Goal: Task Accomplishment & Management: Use online tool/utility

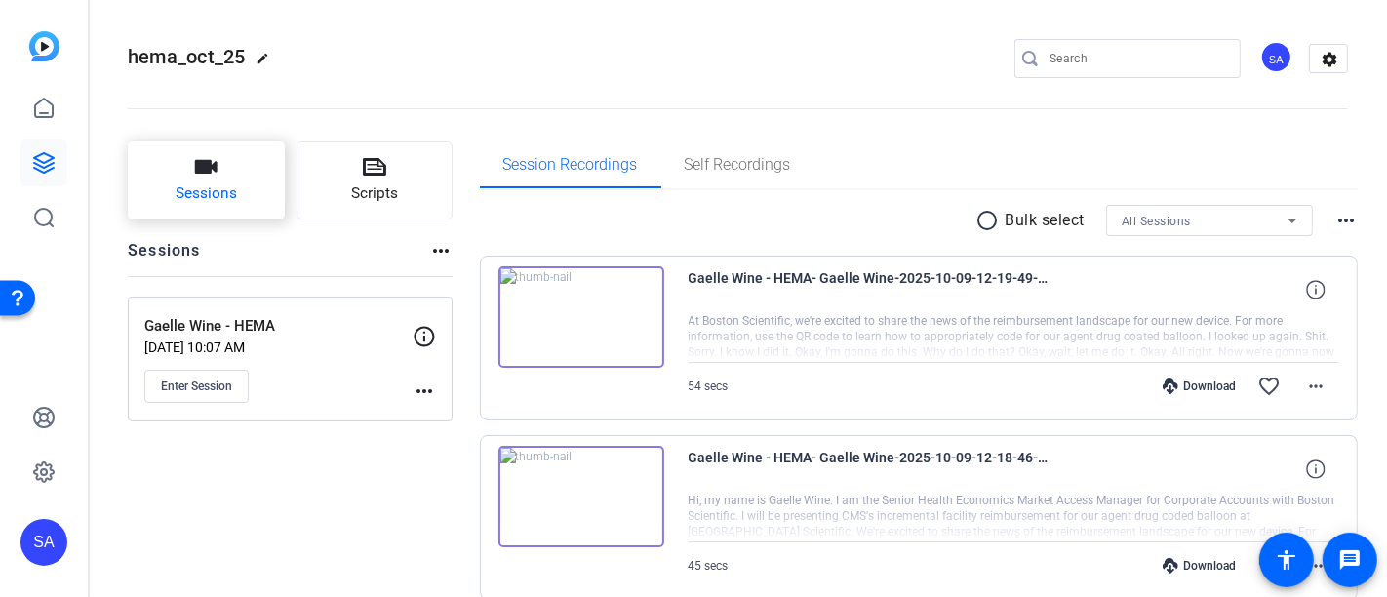
click at [224, 197] on span "Sessions" at bounding box center [206, 193] width 61 height 22
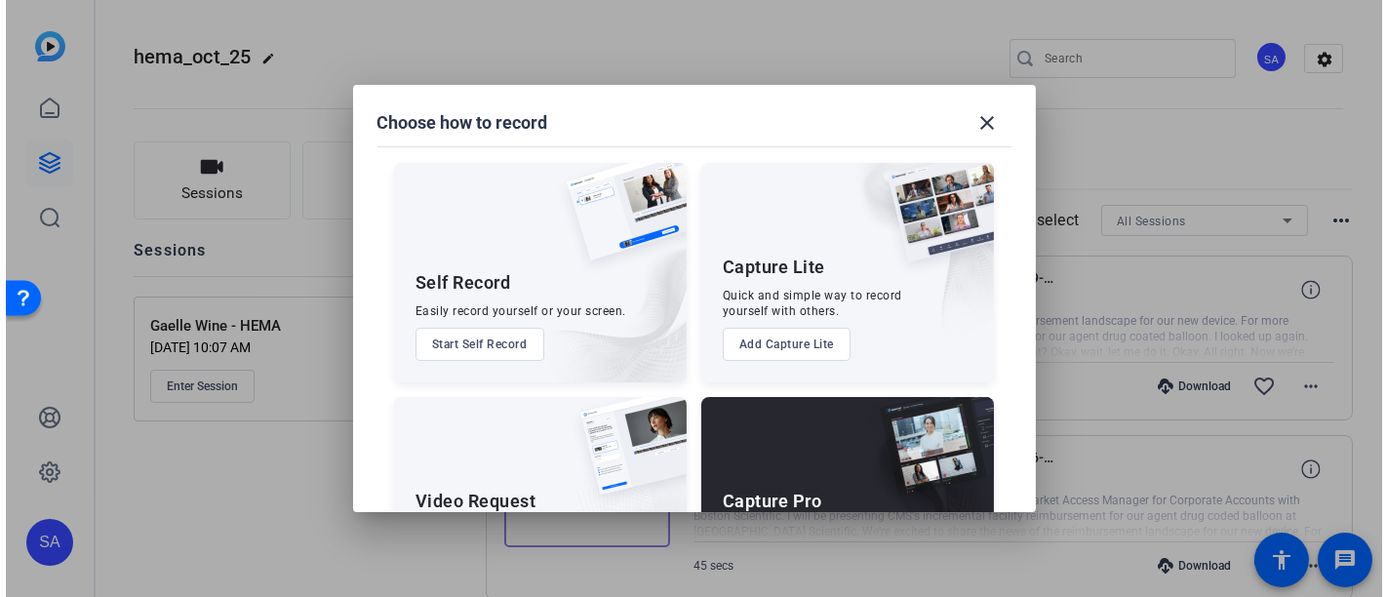
scroll to position [123, 0]
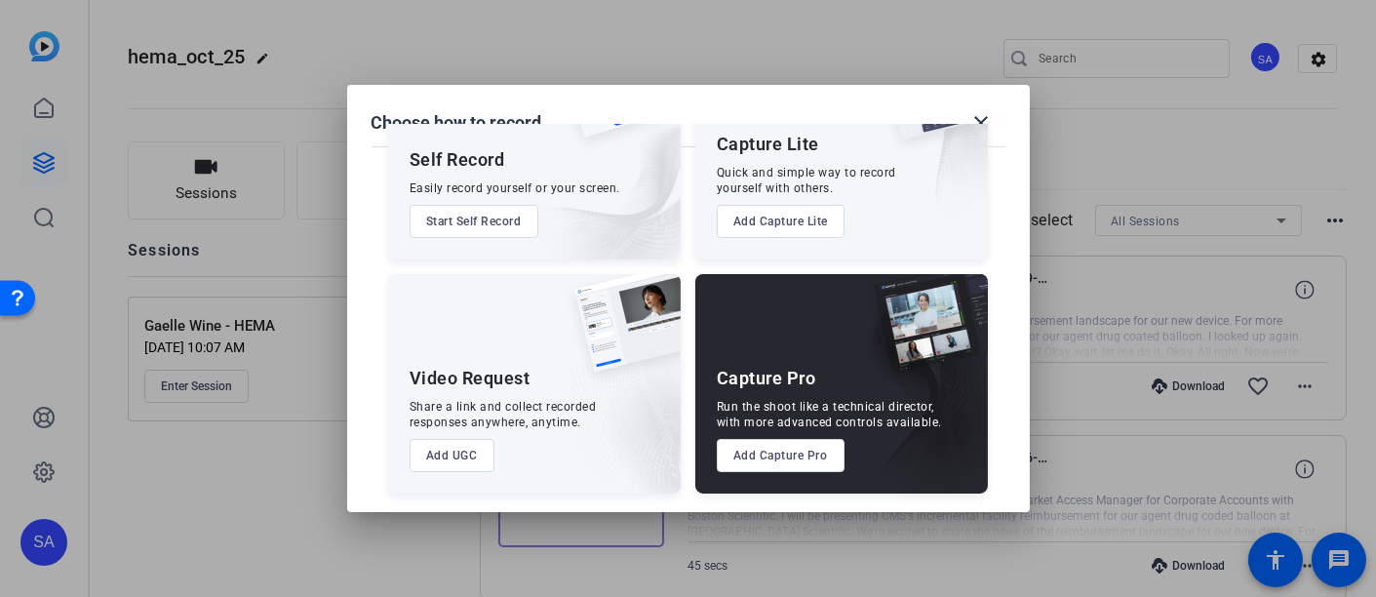
click at [765, 451] on button "Add Capture Pro" at bounding box center [781, 455] width 128 height 33
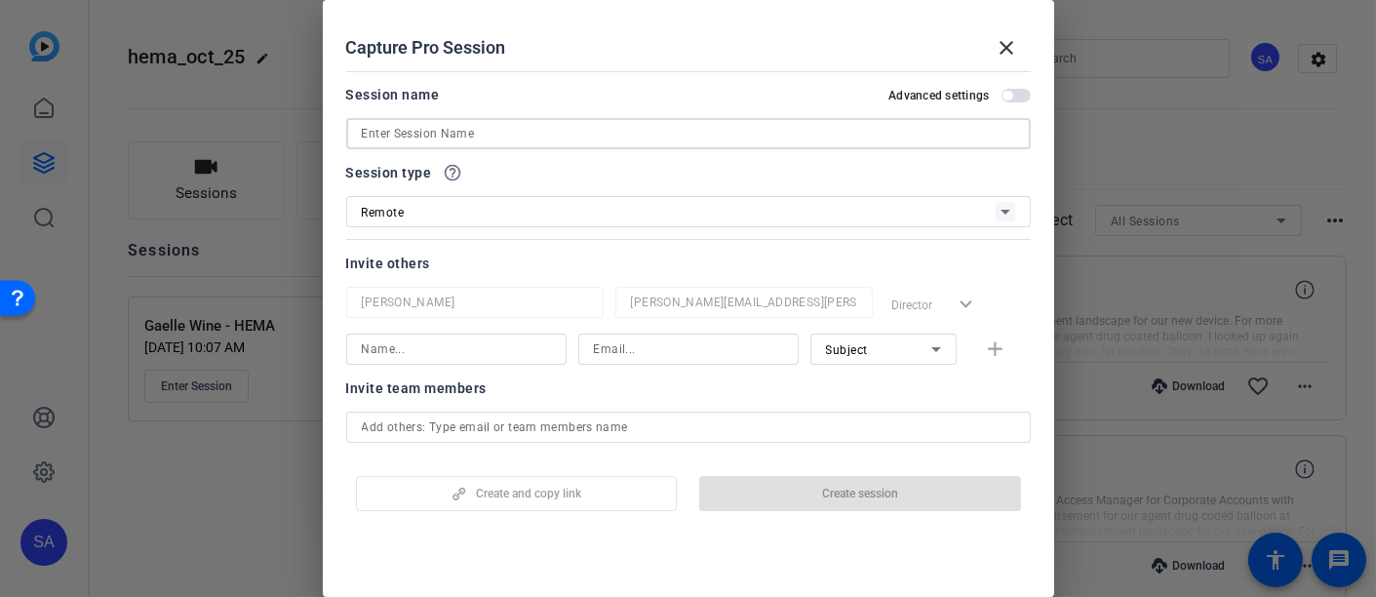
click at [508, 135] on input at bounding box center [688, 133] width 653 height 23
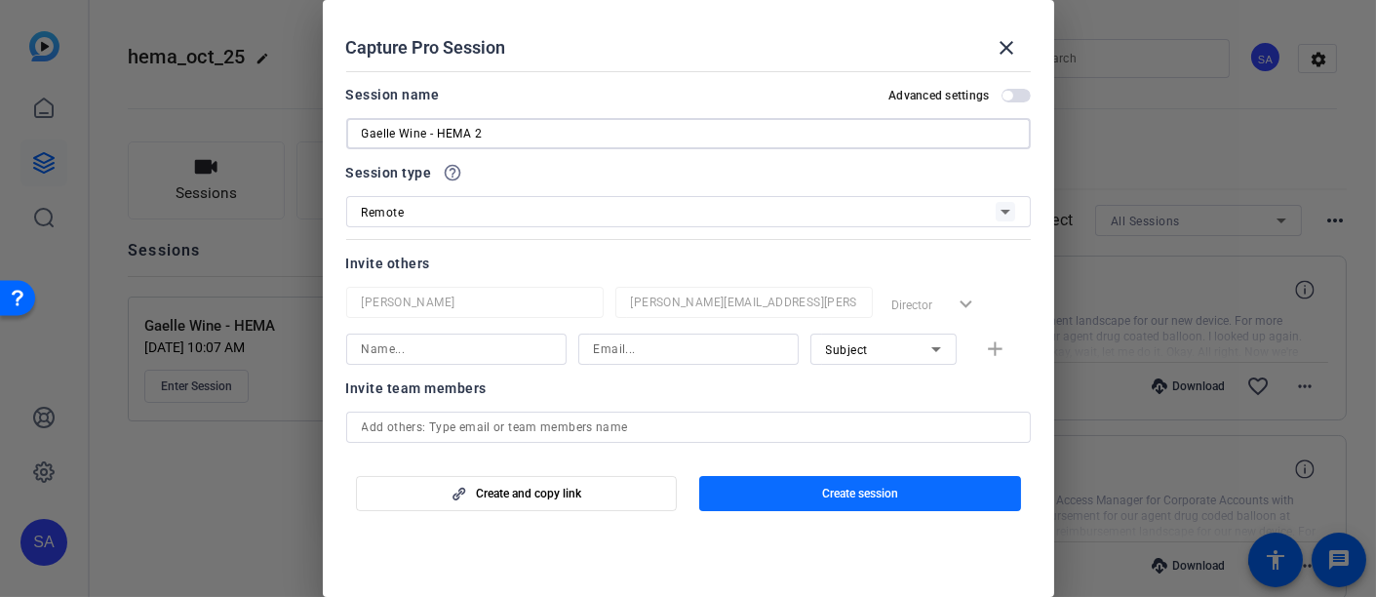
type input "Gaelle Wine - HEMA 2"
click at [905, 497] on span "button" at bounding box center [860, 493] width 322 height 47
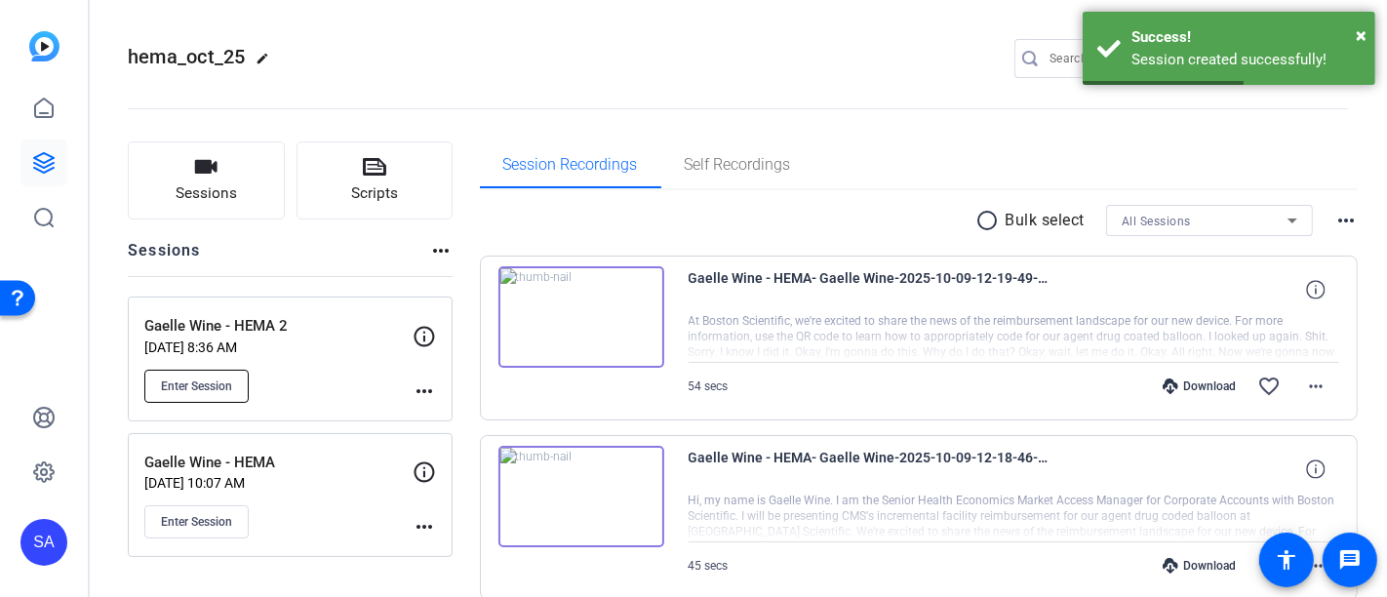
click at [205, 380] on span "Enter Session" at bounding box center [196, 386] width 71 height 16
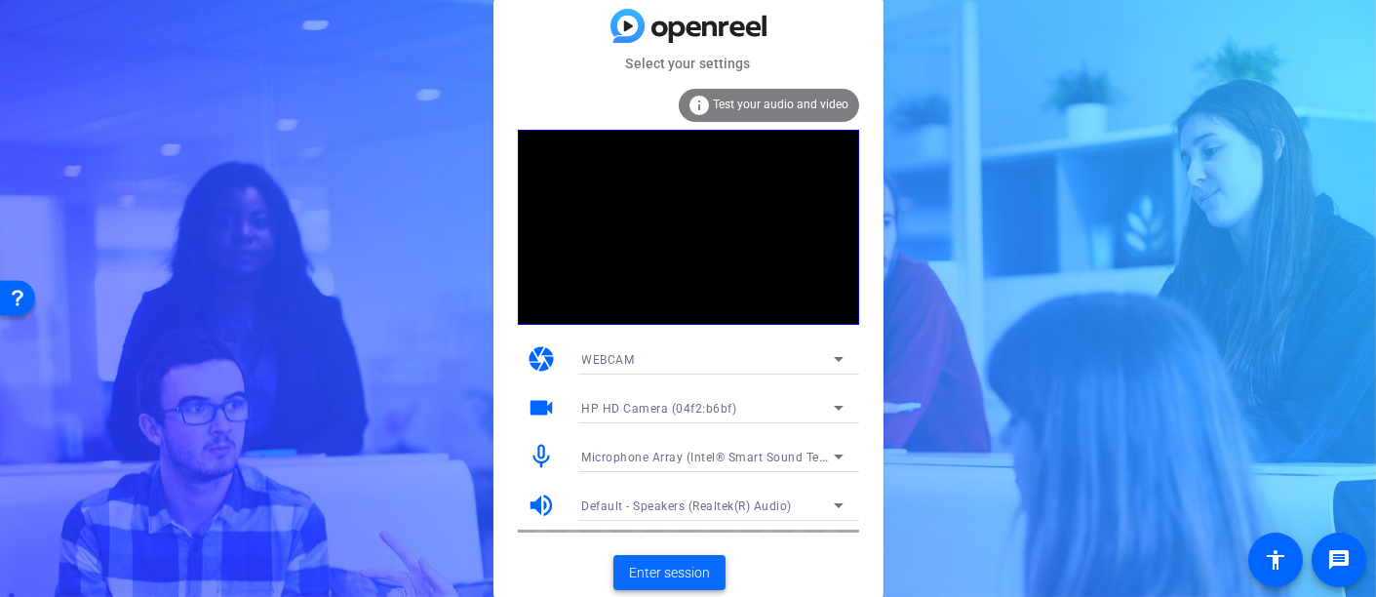
click at [686, 572] on span "Enter session" at bounding box center [669, 573] width 81 height 20
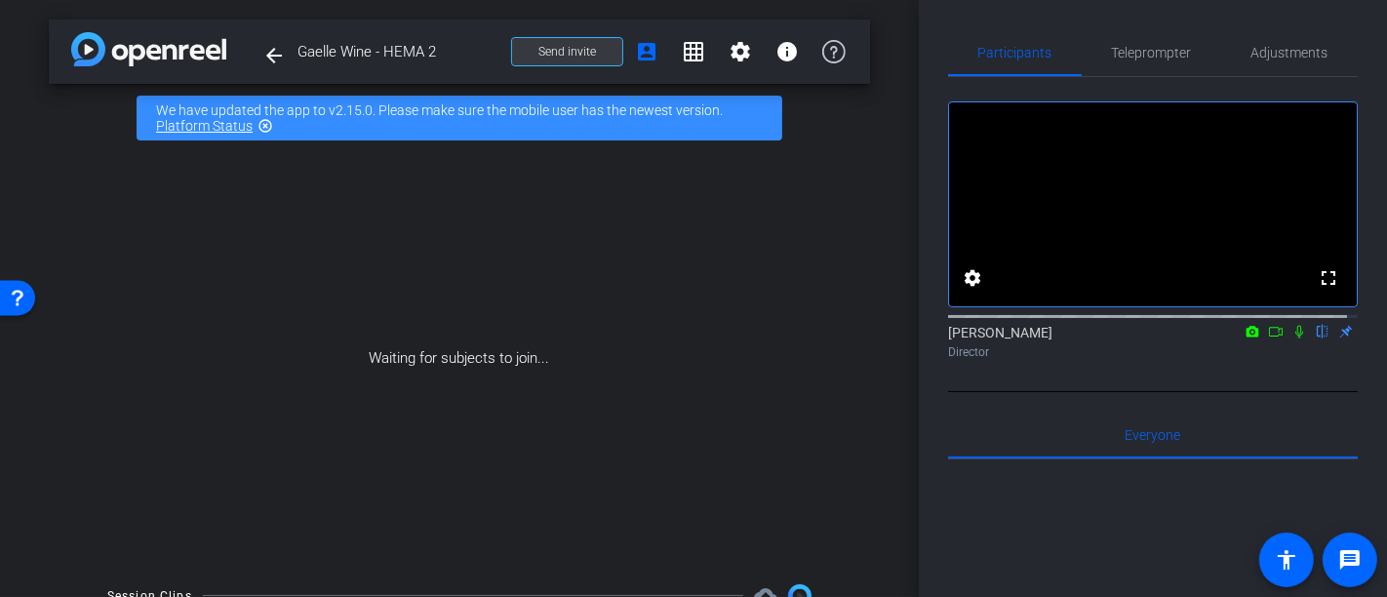
click at [532, 59] on span at bounding box center [567, 51] width 110 height 47
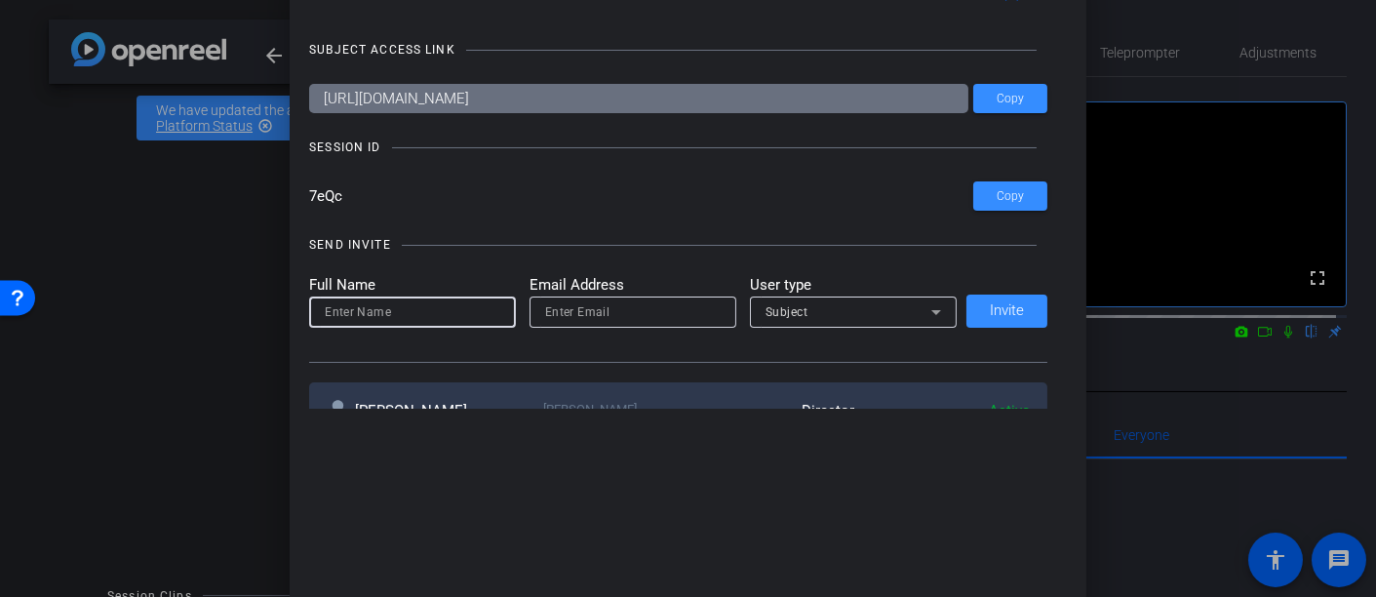
click at [415, 314] on input at bounding box center [413, 311] width 176 height 23
paste input "Gaelle.Wine@bsci.com"
type input "Gaelle.Wine@bsci.com"
click at [607, 315] on input "email" at bounding box center [633, 311] width 176 height 23
paste input "Gaelle.Wine@bsci.com"
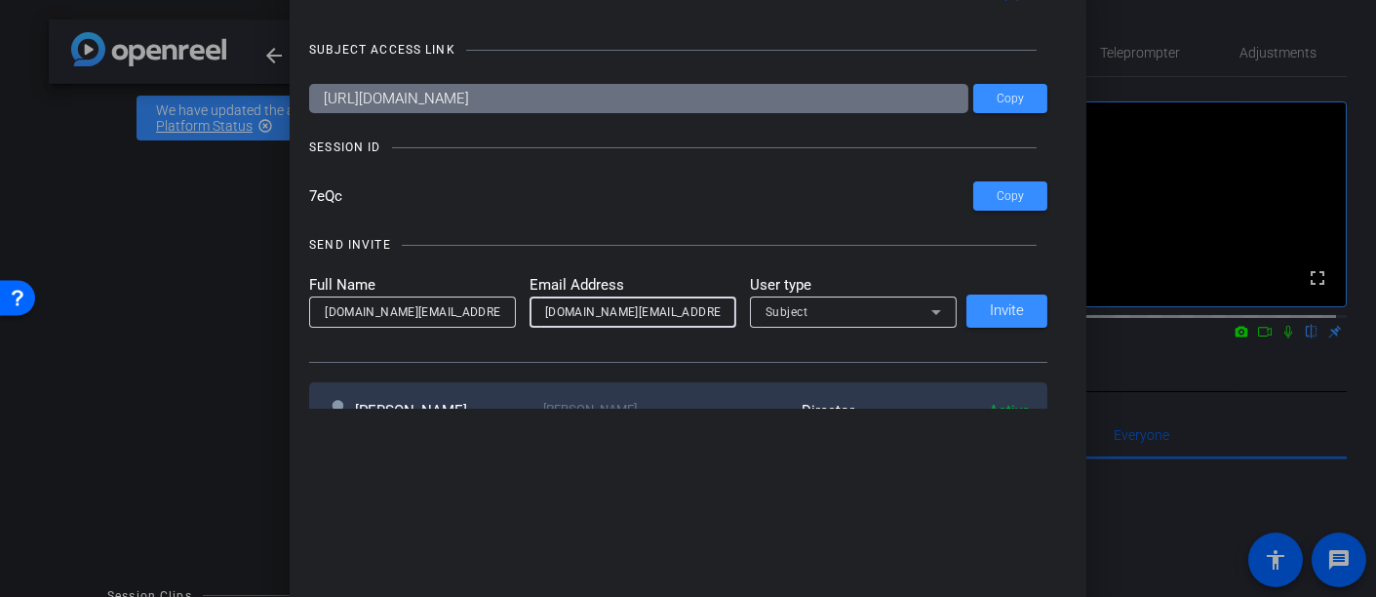
type input "Gaelle.Wine@bsci.com"
drag, startPoint x: 715, startPoint y: 104, endPoint x: 263, endPoint y: 68, distance: 453.0
click at [263, 68] on div "Invite Status and Actions close SUBJECT ACCESS LINK https://capture.openreel.co…" at bounding box center [688, 298] width 1376 height 597
click at [479, 324] on div "Gaelle.Wine@bsci.com" at bounding box center [413, 311] width 176 height 31
drag, startPoint x: 414, startPoint y: 316, endPoint x: 384, endPoint y: 318, distance: 29.3
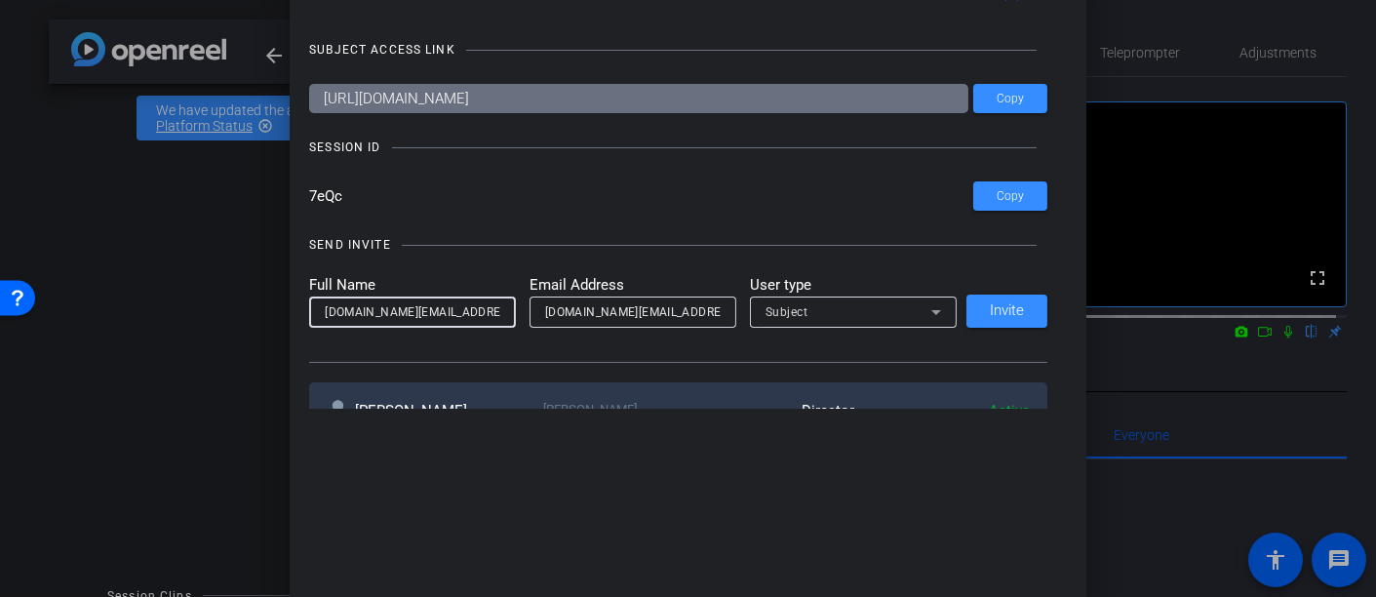
click at [384, 318] on input "Gaelle.Wine@bsci.com" at bounding box center [413, 311] width 176 height 23
click at [356, 308] on input "Gaelle.Wine" at bounding box center [413, 311] width 176 height 23
type input "Gaelle Wine"
click at [1003, 307] on span "Invite" at bounding box center [1007, 310] width 34 height 15
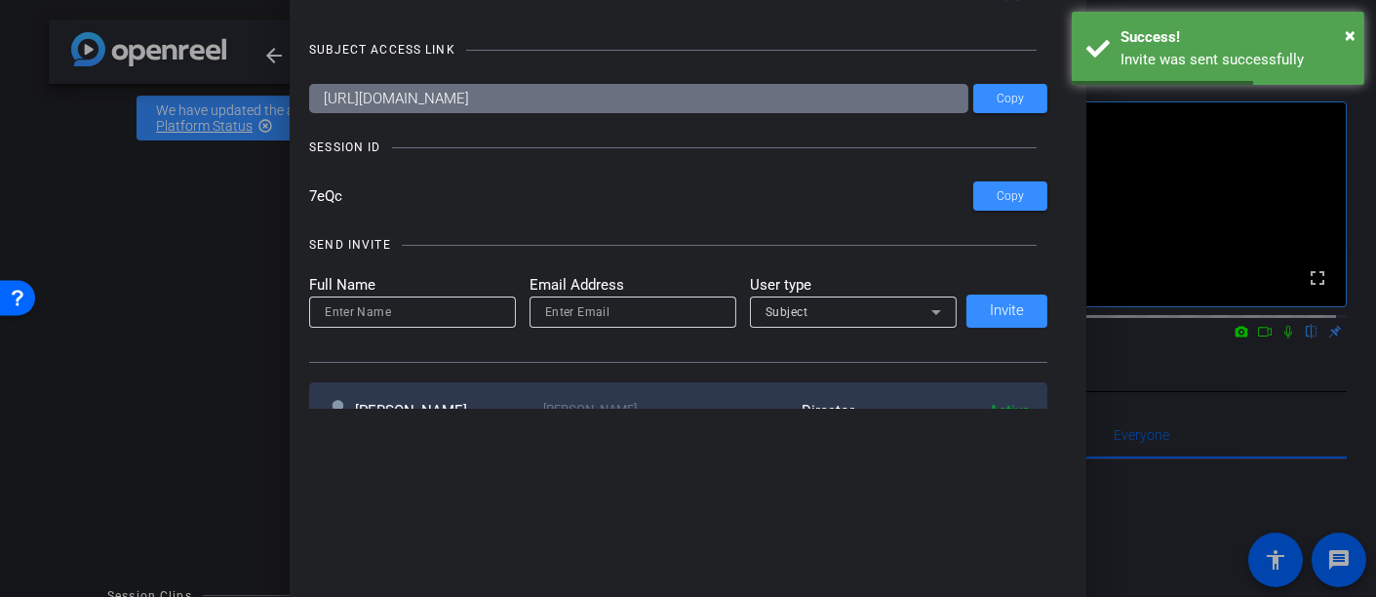
click at [446, 296] on div at bounding box center [413, 311] width 176 height 31
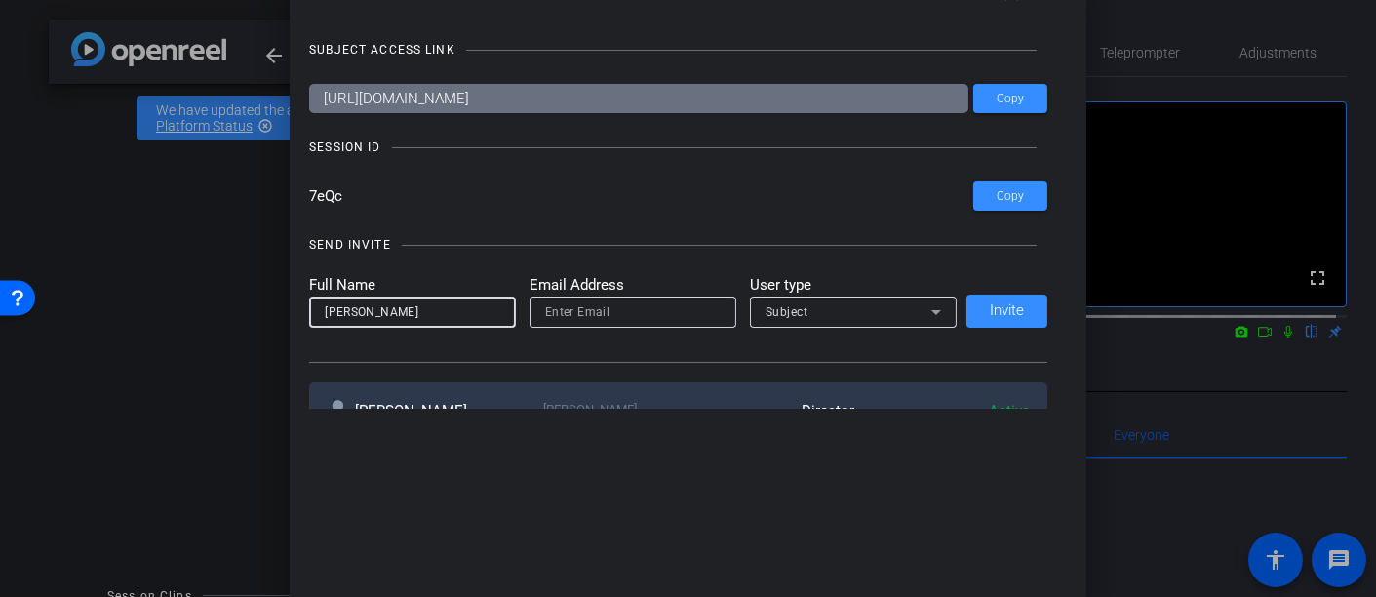
type input "Julie Loken"
type input "julie.loken@bsci.com"
click at [780, 310] on span "Subject" at bounding box center [787, 312] width 43 height 14
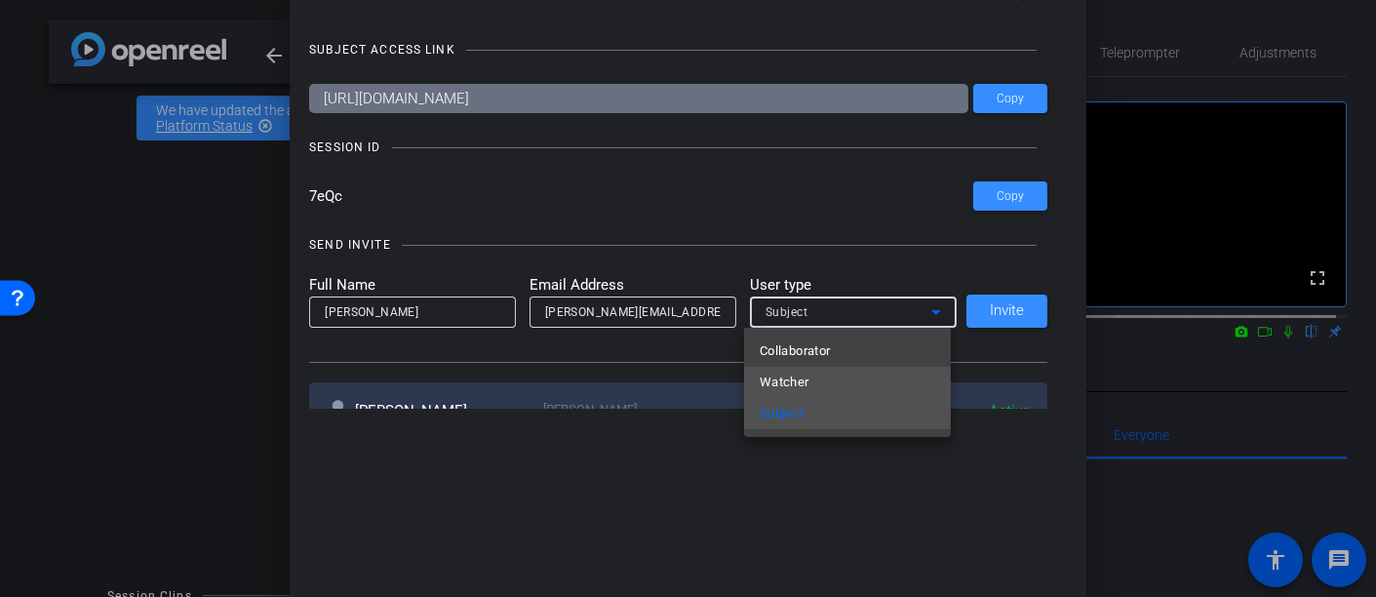
click at [827, 385] on mat-option "Watcher" at bounding box center [847, 382] width 207 height 31
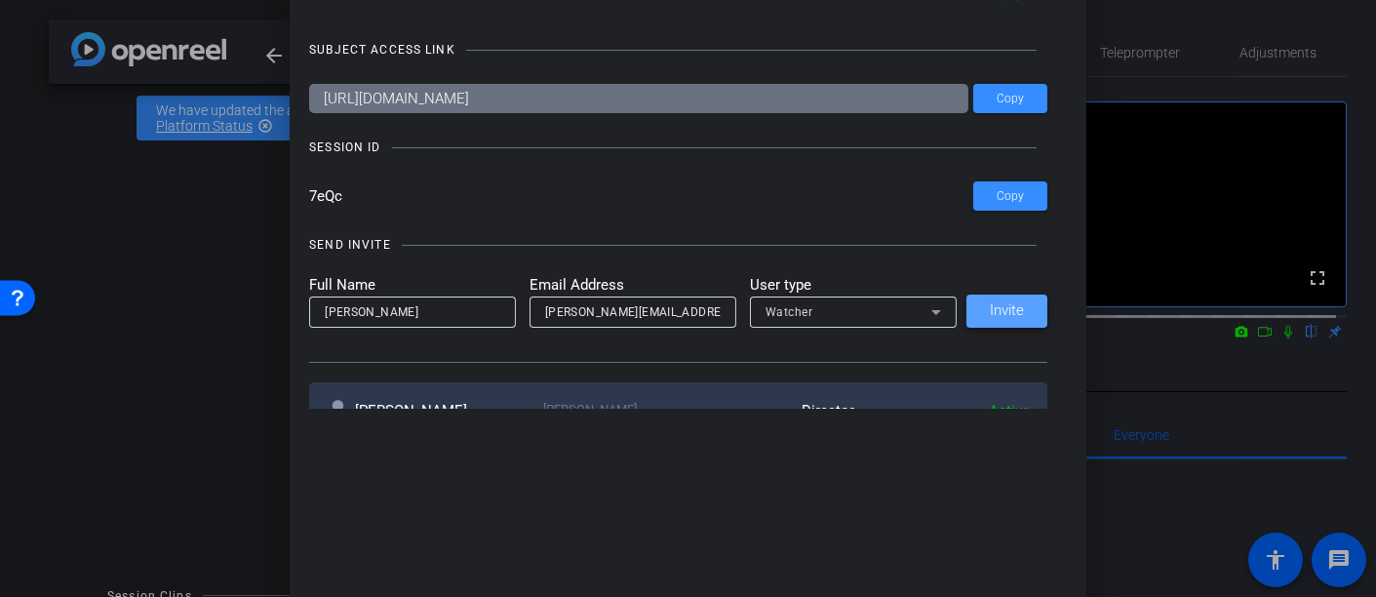
click at [1025, 313] on span at bounding box center [1007, 311] width 81 height 47
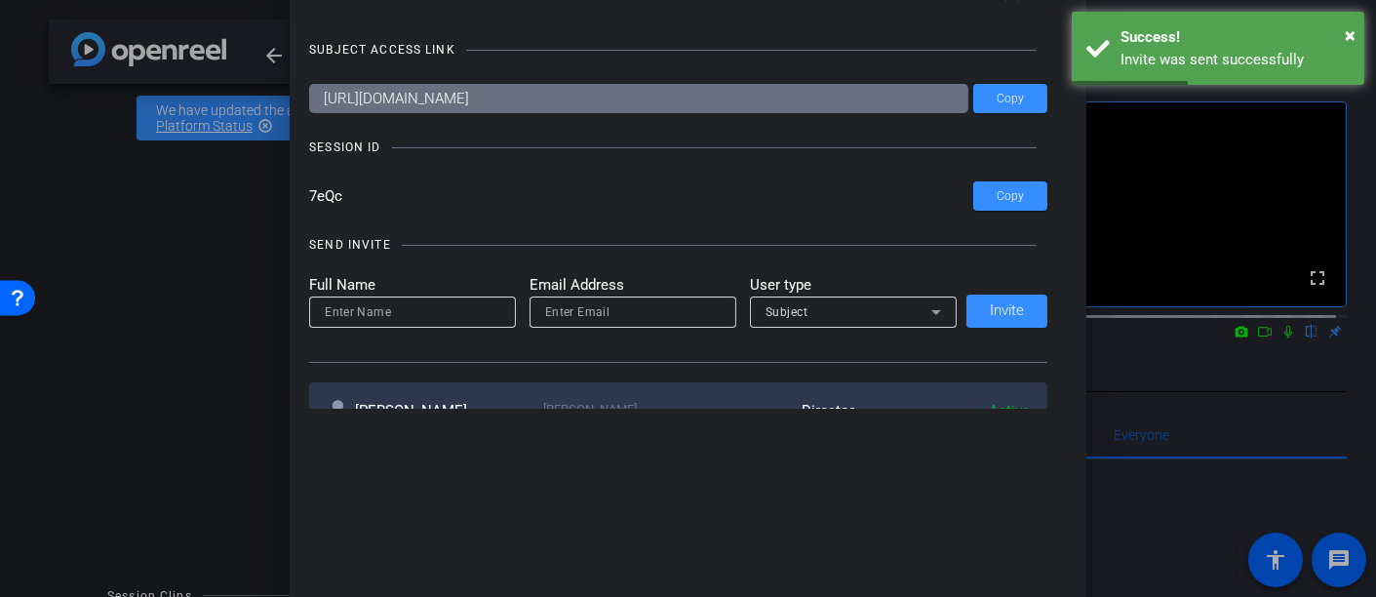
click at [183, 253] on div at bounding box center [688, 298] width 1376 height 597
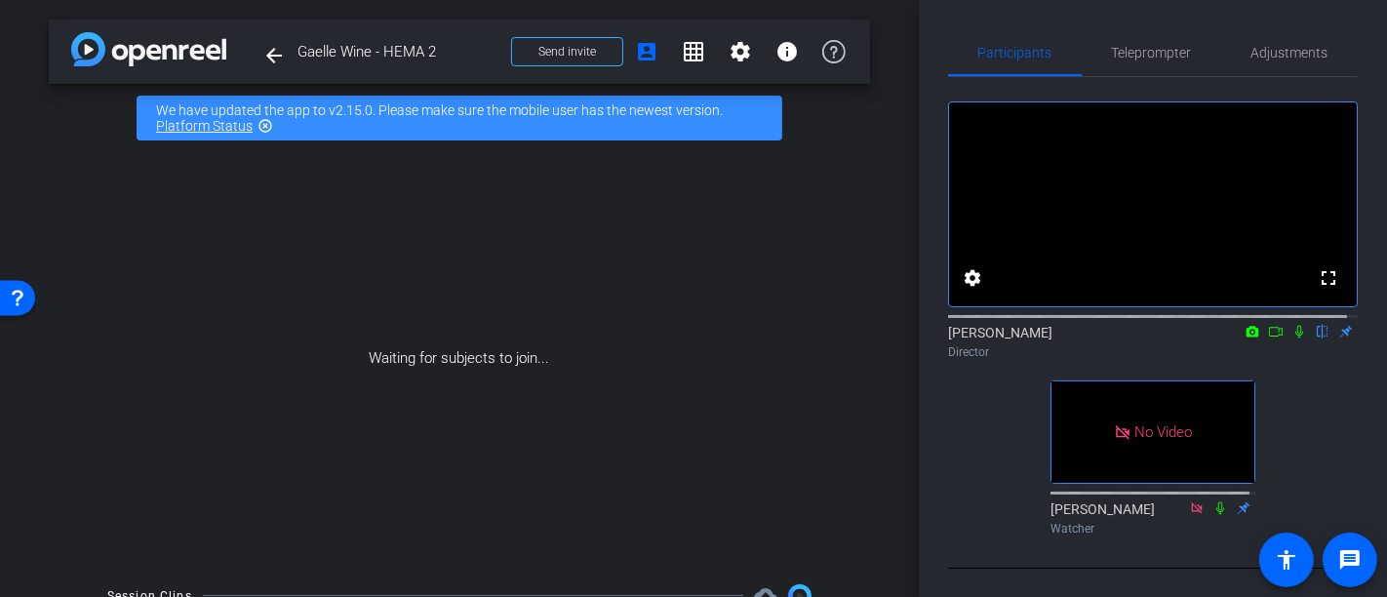
click at [710, 361] on div "Waiting for subjects to join..." at bounding box center [459, 358] width 821 height 413
click at [1182, 499] on div at bounding box center [1152, 492] width 205 height 16
click at [1189, 515] on icon at bounding box center [1197, 508] width 16 height 14
click at [1191, 513] on icon at bounding box center [1196, 507] width 11 height 11
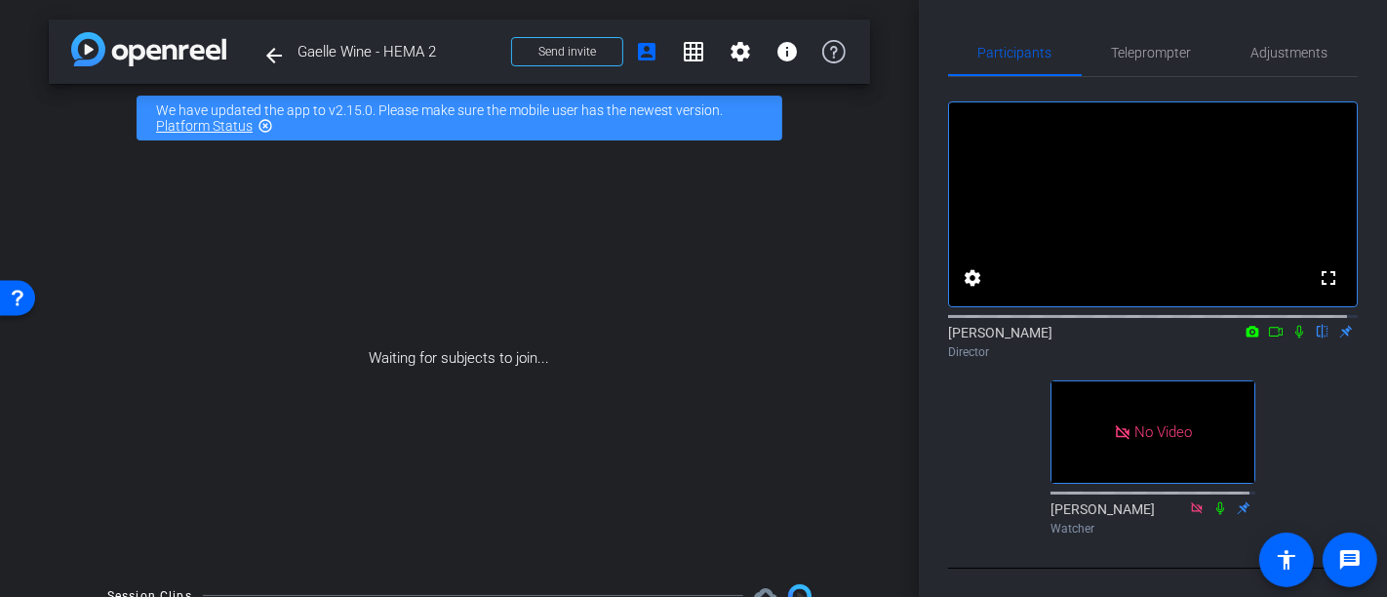
click at [1191, 513] on icon at bounding box center [1196, 507] width 11 height 11
click at [1189, 515] on icon at bounding box center [1197, 508] width 16 height 14
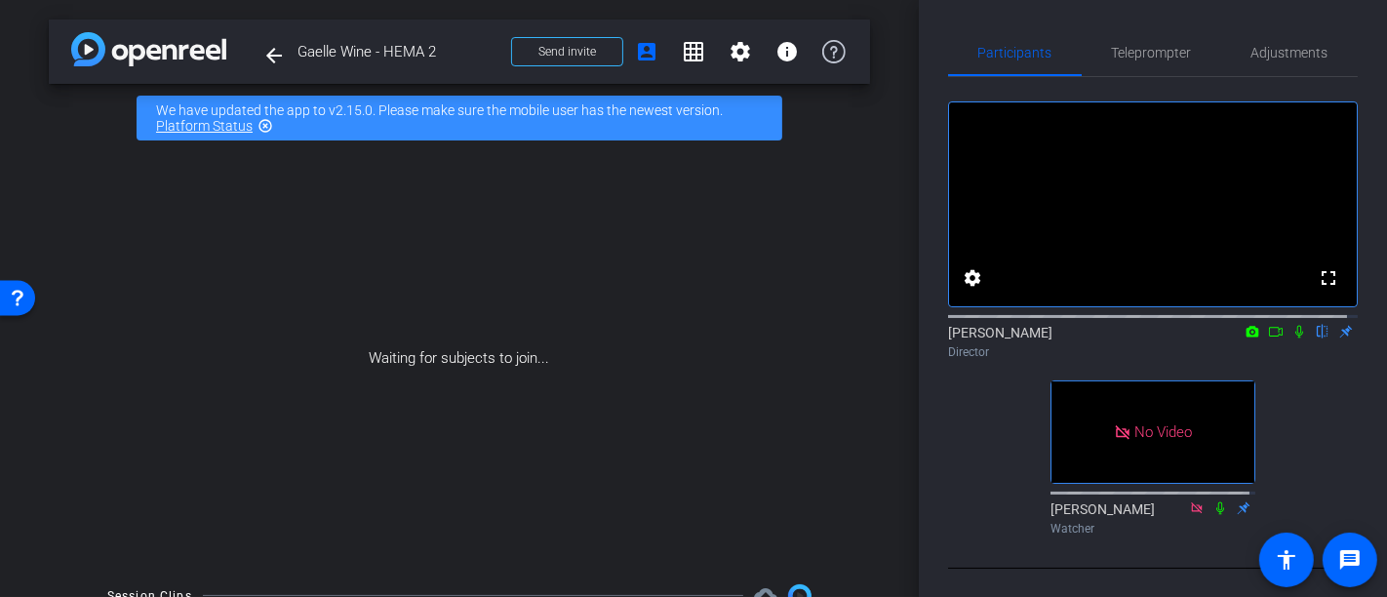
click at [1186, 517] on mat-icon at bounding box center [1196, 508] width 23 height 18
click at [1189, 515] on icon at bounding box center [1197, 508] width 16 height 14
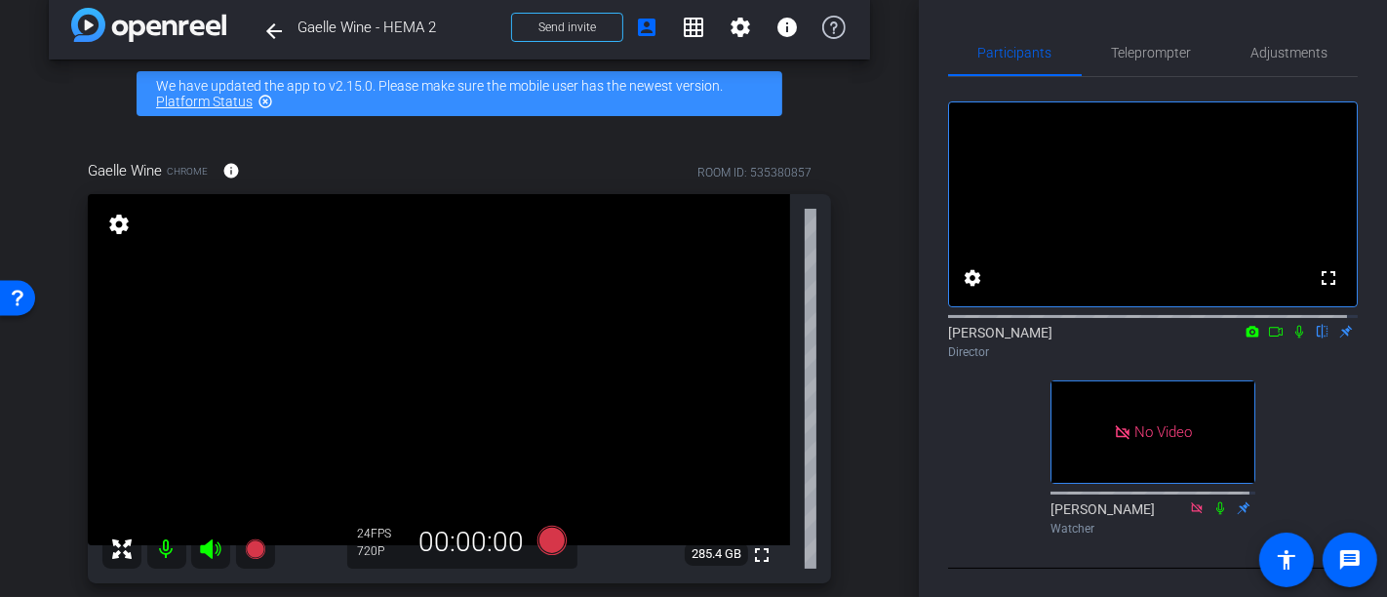
scroll to position [71, 0]
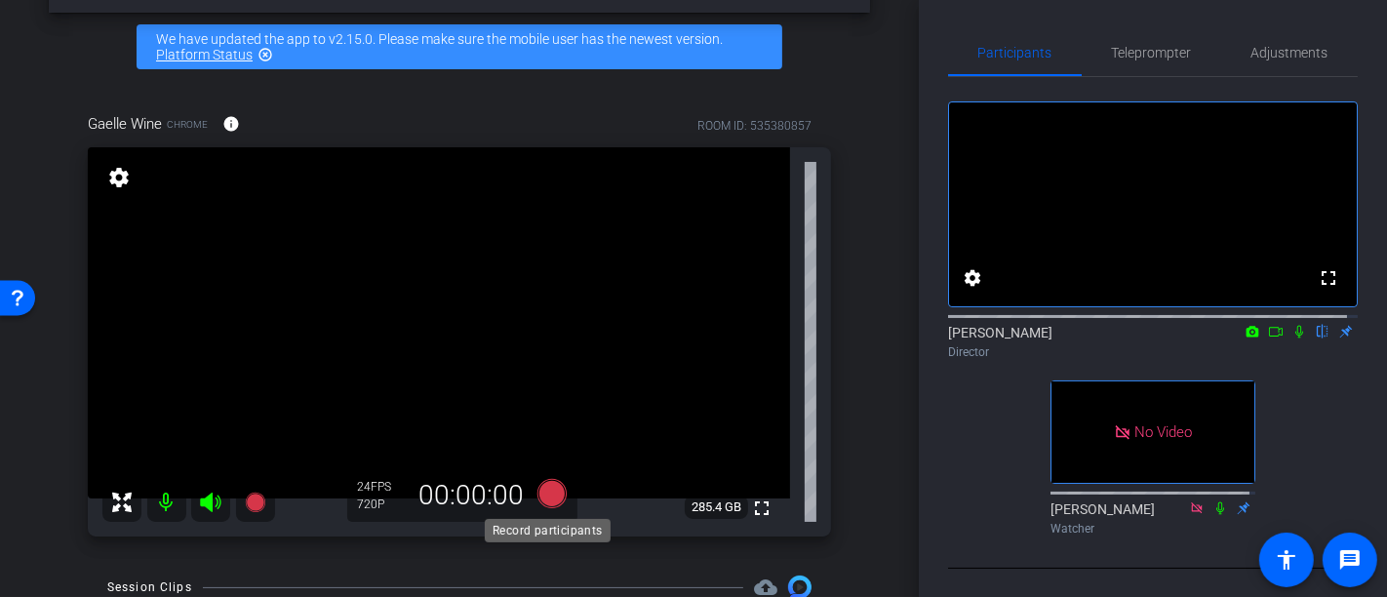
click at [549, 492] on icon at bounding box center [551, 493] width 29 height 29
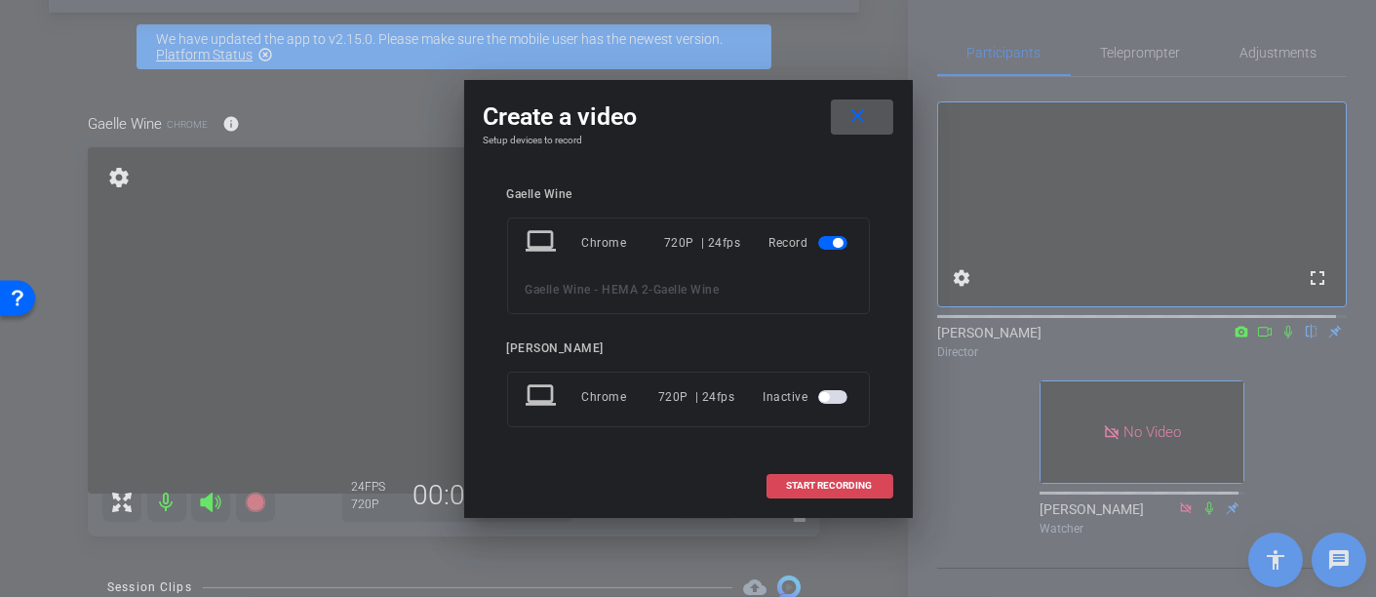
click at [823, 489] on span "START RECORDING" at bounding box center [830, 486] width 86 height 10
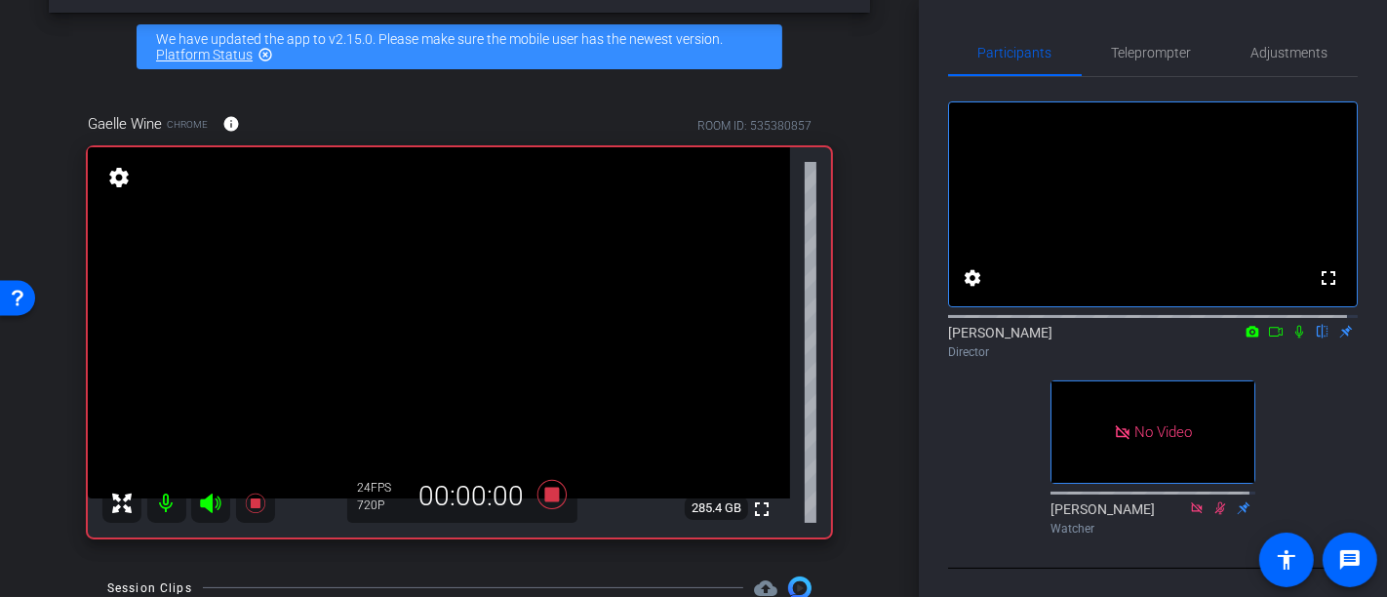
click at [1291, 338] on icon at bounding box center [1299, 332] width 16 height 14
click at [1294, 338] on icon at bounding box center [1299, 332] width 11 height 13
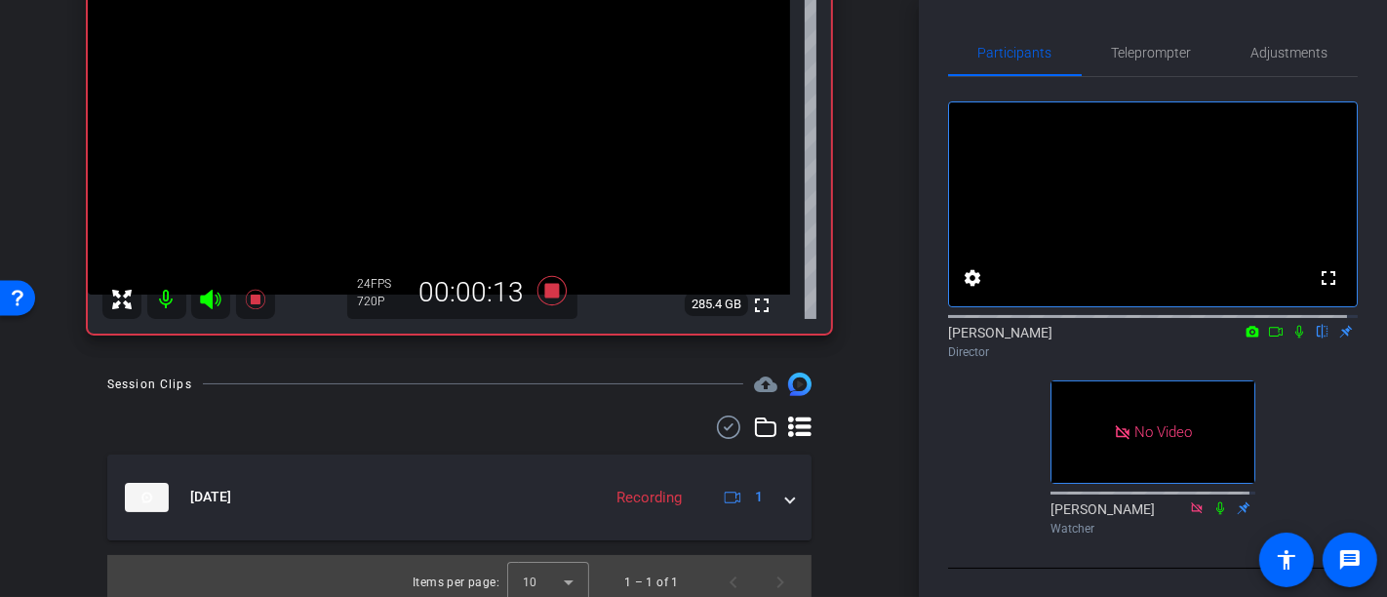
scroll to position [268, 0]
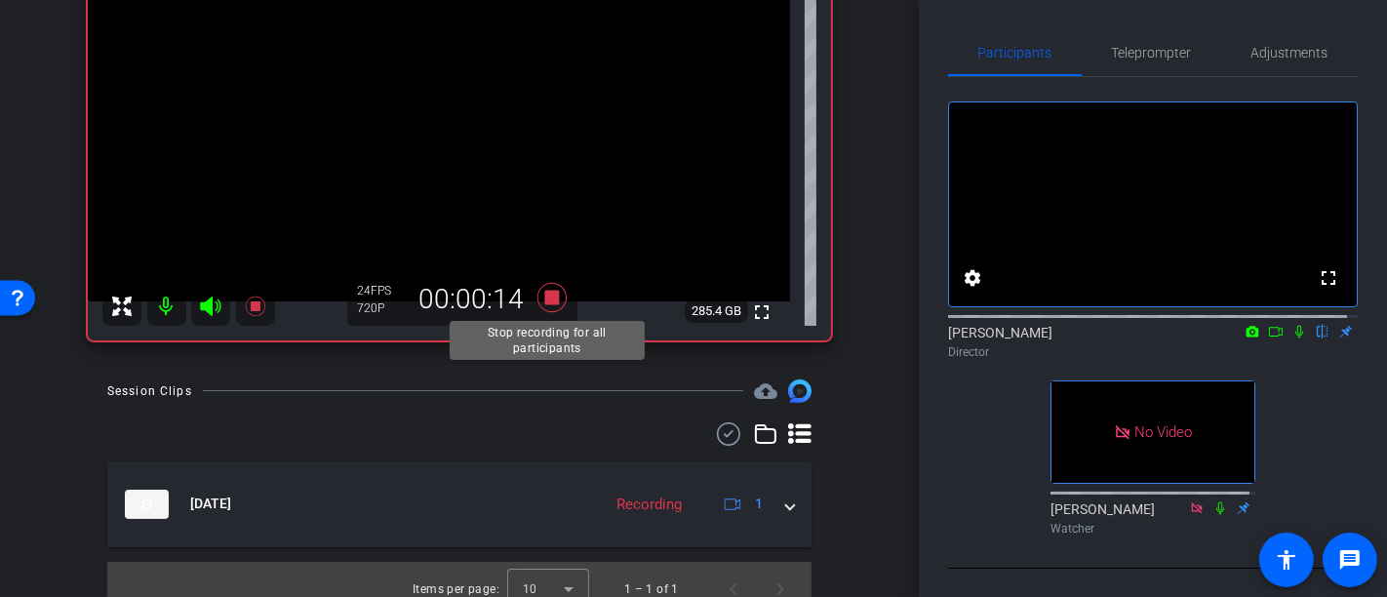
click at [548, 291] on icon at bounding box center [551, 296] width 29 height 29
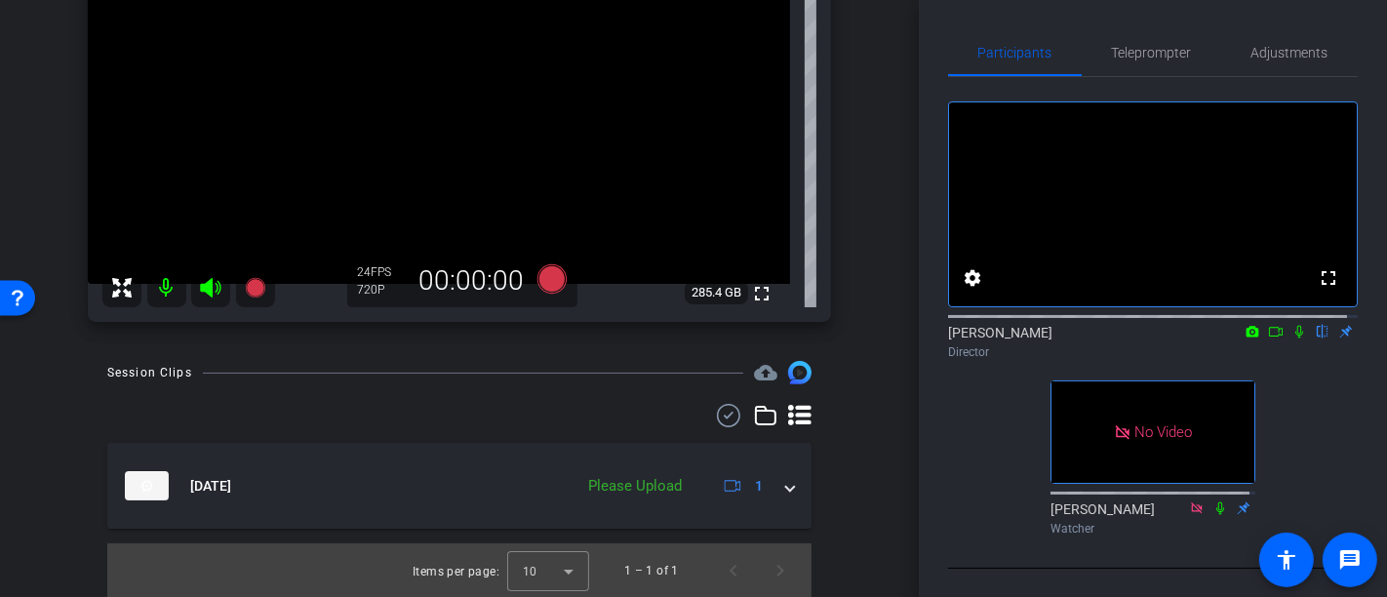
scroll to position [285, 0]
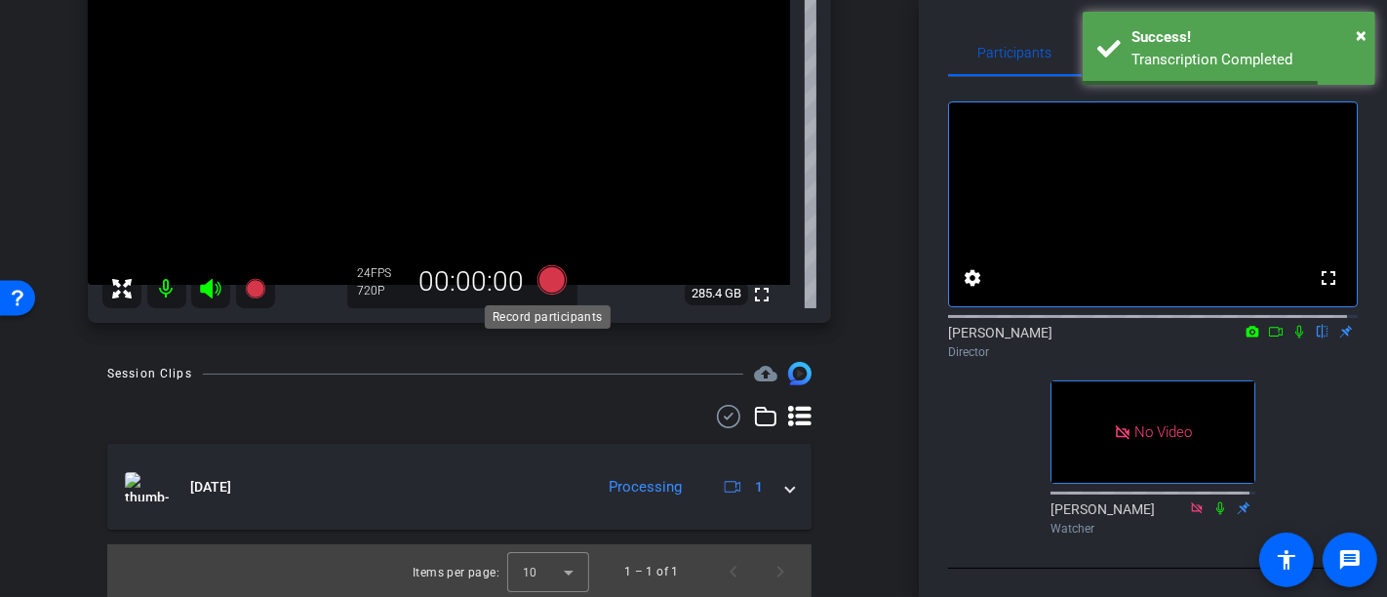
click at [555, 281] on icon at bounding box center [551, 279] width 29 height 29
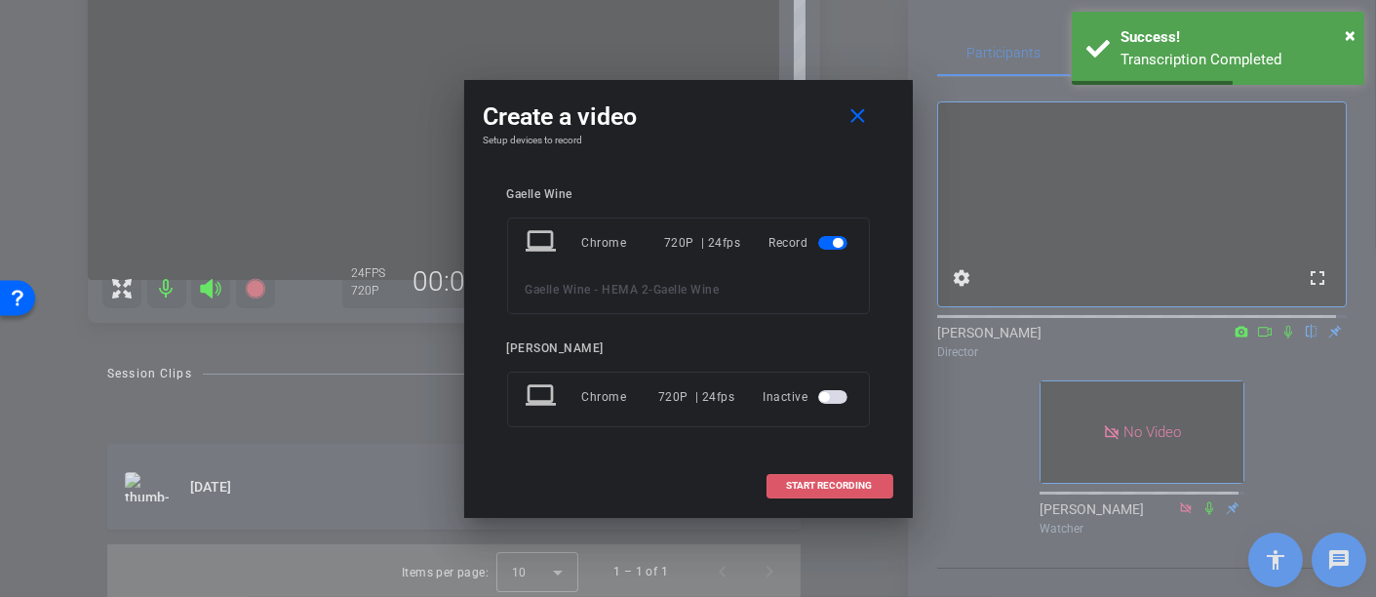
click at [782, 487] on span at bounding box center [830, 485] width 125 height 47
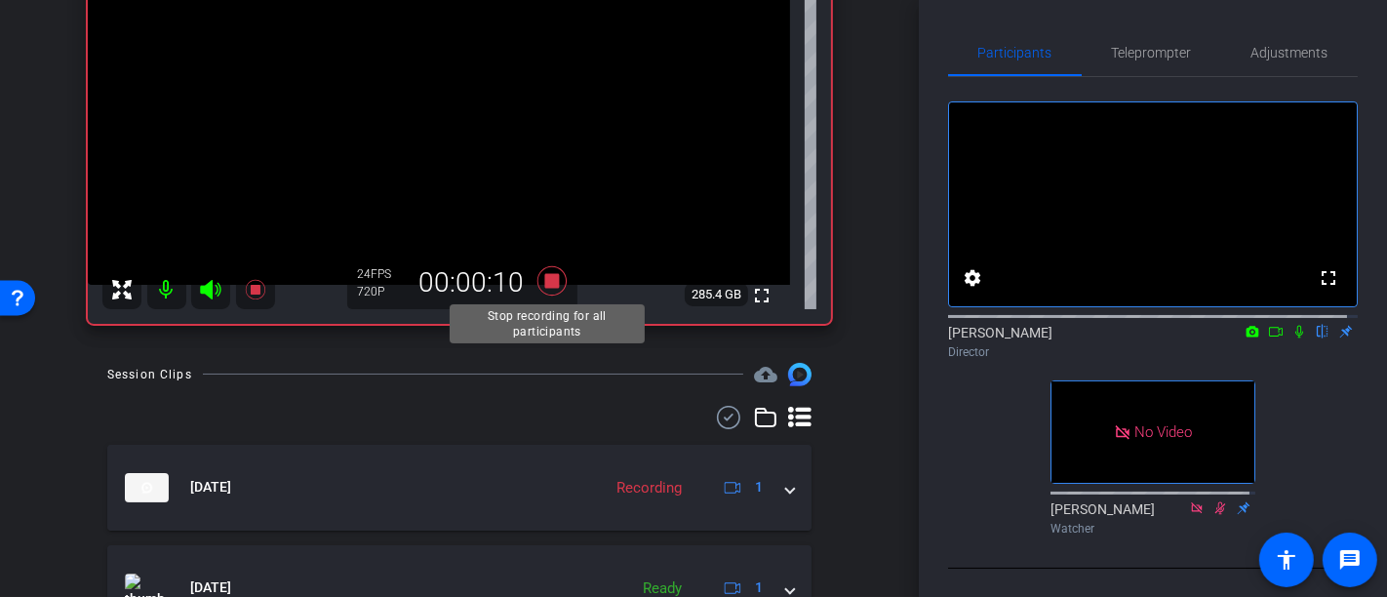
click at [551, 279] on icon at bounding box center [551, 279] width 29 height 29
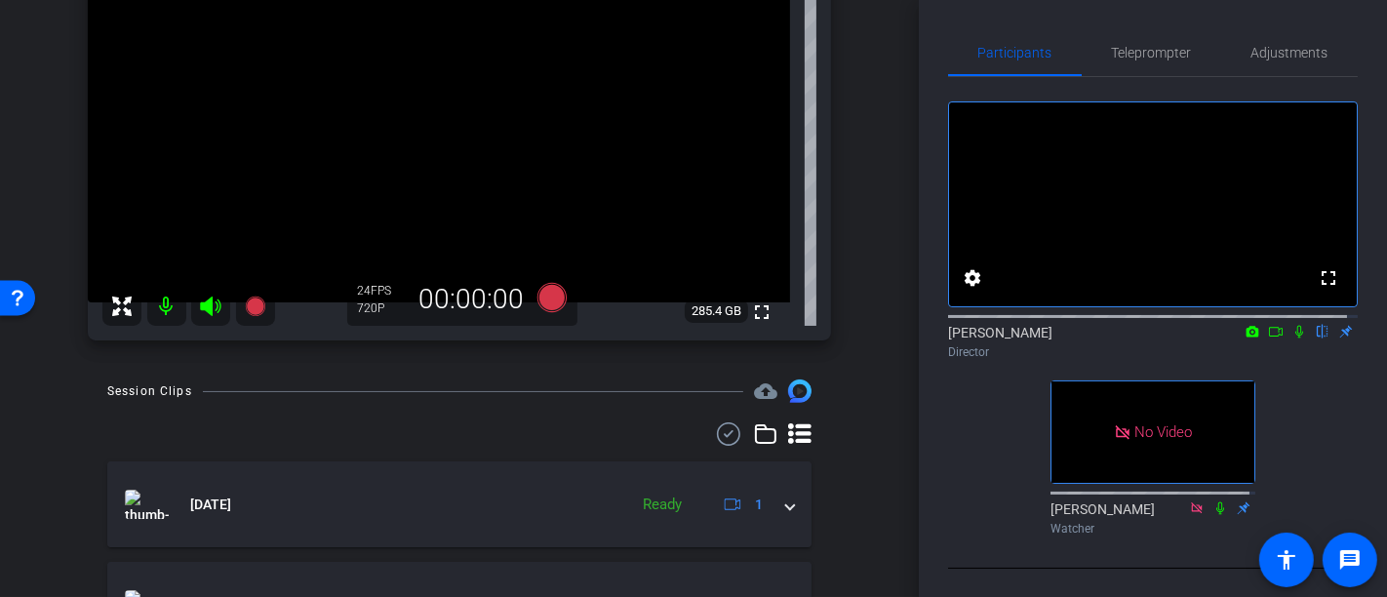
scroll to position [386, 0]
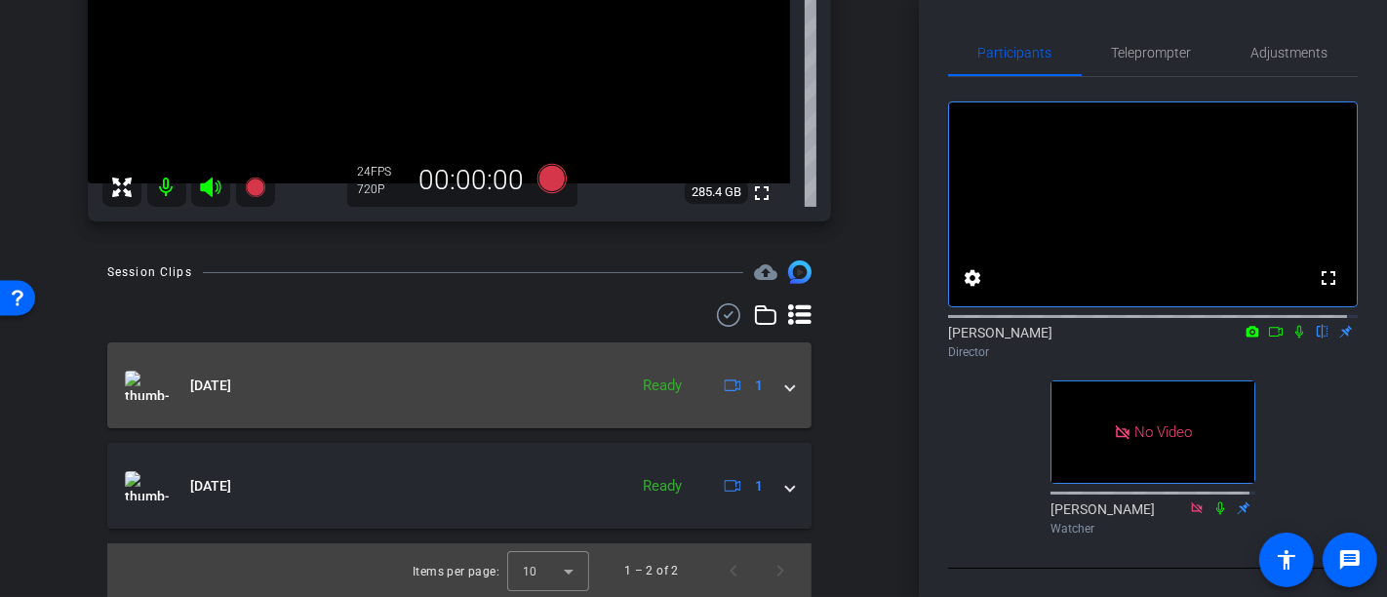
click at [786, 381] on span at bounding box center [790, 385] width 8 height 20
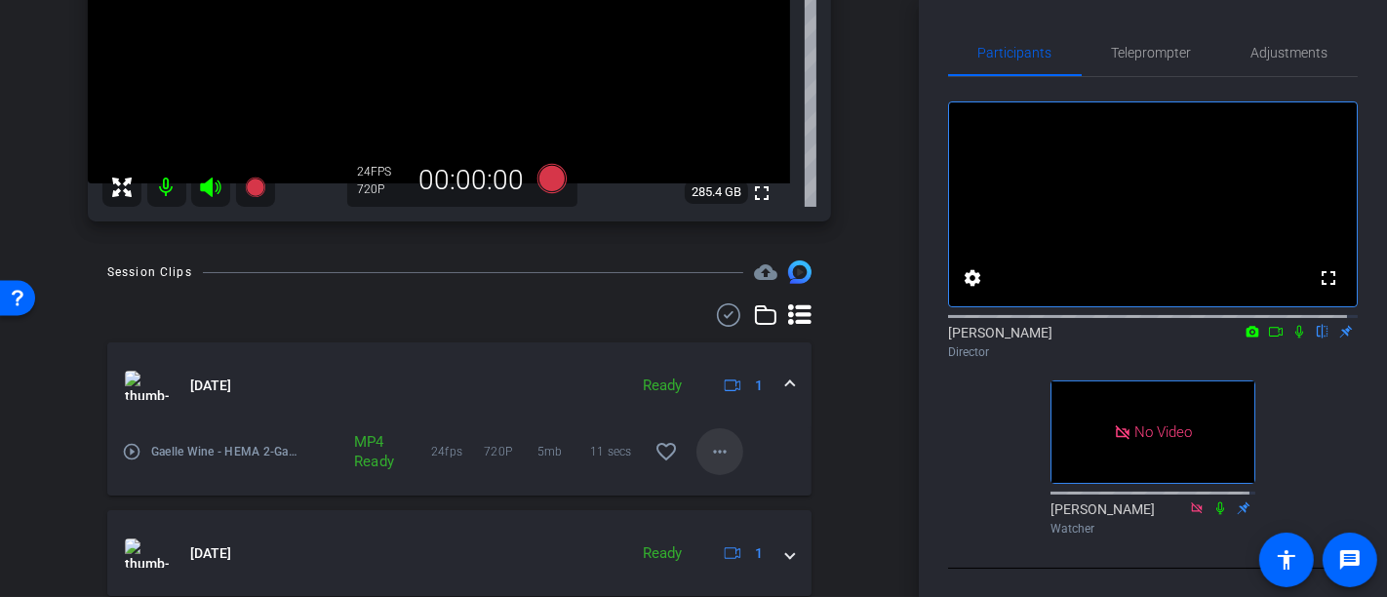
click at [708, 455] on mat-icon "more_horiz" at bounding box center [719, 451] width 23 height 23
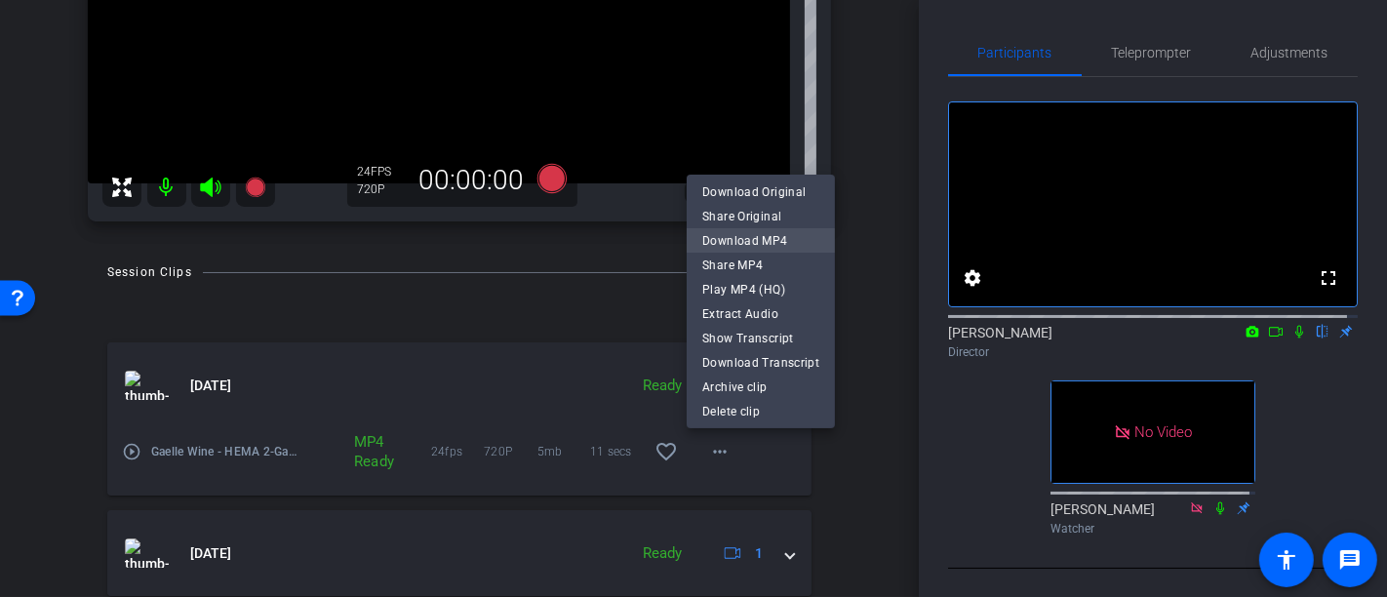
click at [738, 240] on span "Download MP4" at bounding box center [760, 239] width 117 height 23
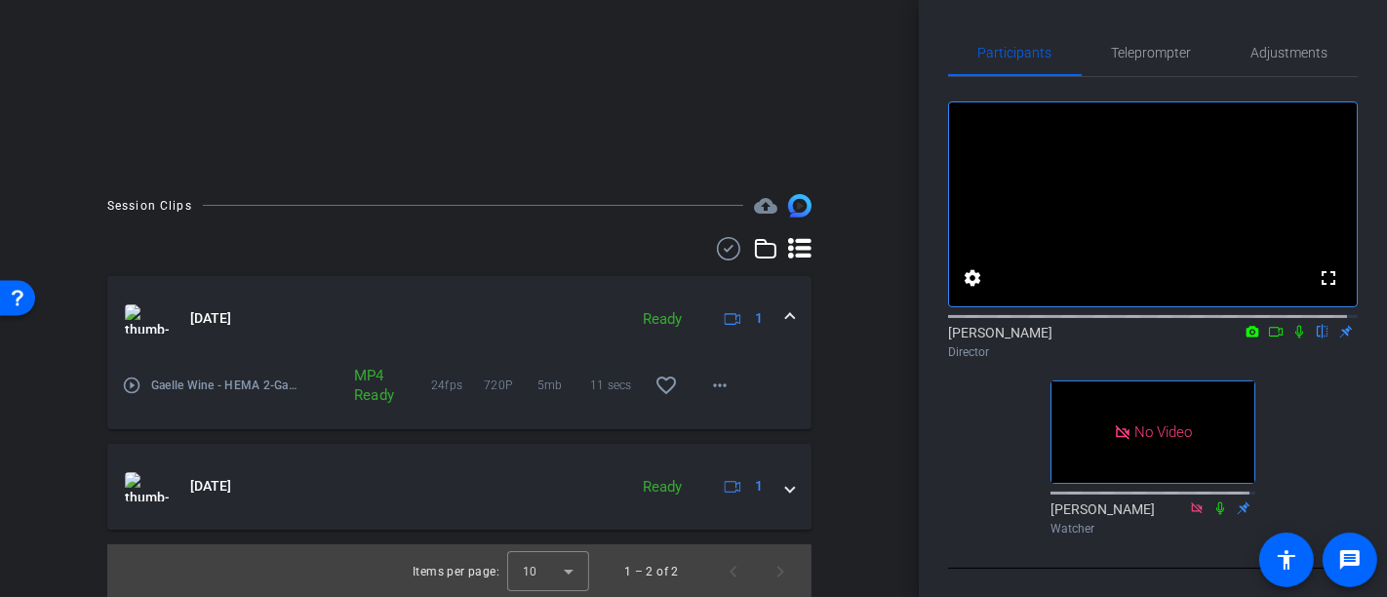
scroll to position [390, 0]
click at [925, 74] on div "Participants Teleprompter Adjustments fullscreen settings Stephanie Anderson fl…" at bounding box center [1153, 298] width 468 height 597
